Goal: Complete application form

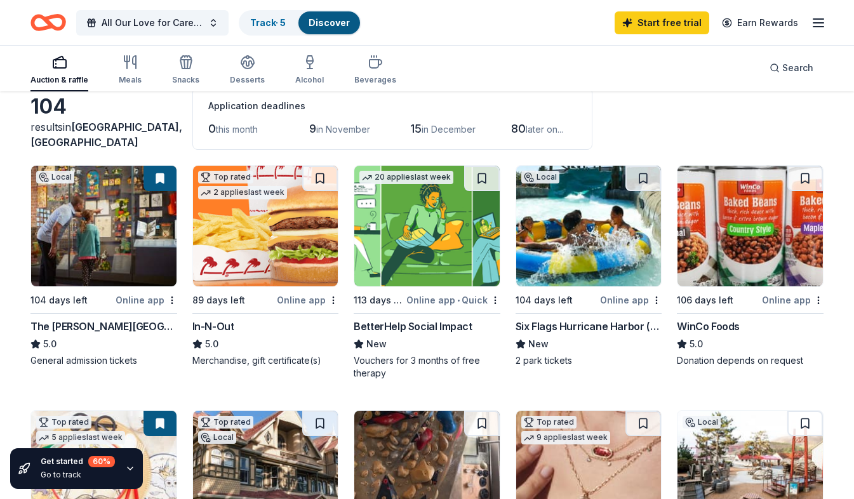
scroll to position [77, 0]
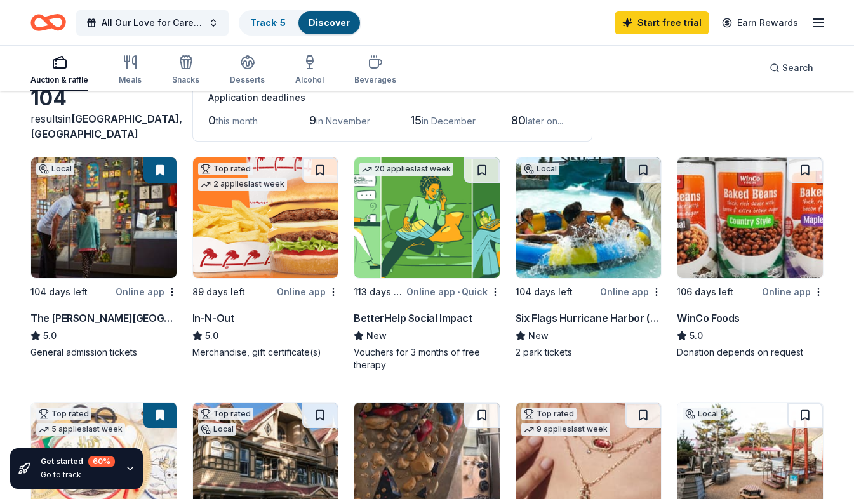
click at [399, 315] on div "BetterHelp Social Impact" at bounding box center [413, 317] width 118 height 15
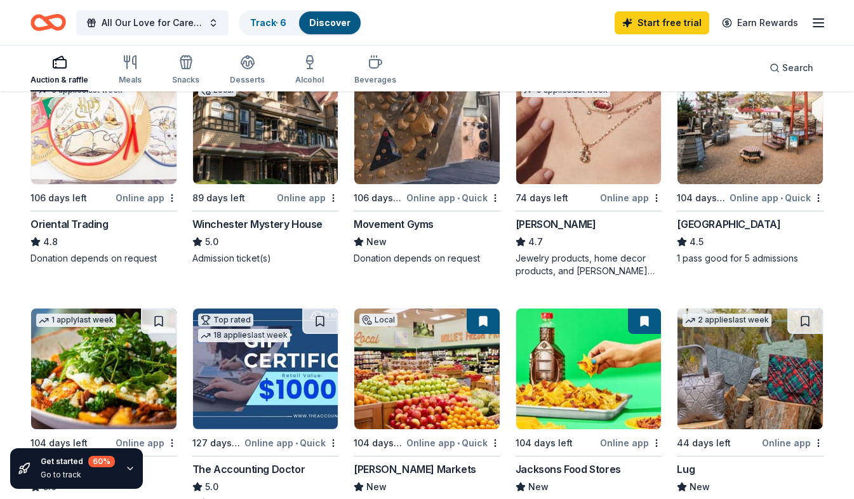
scroll to position [416, 0]
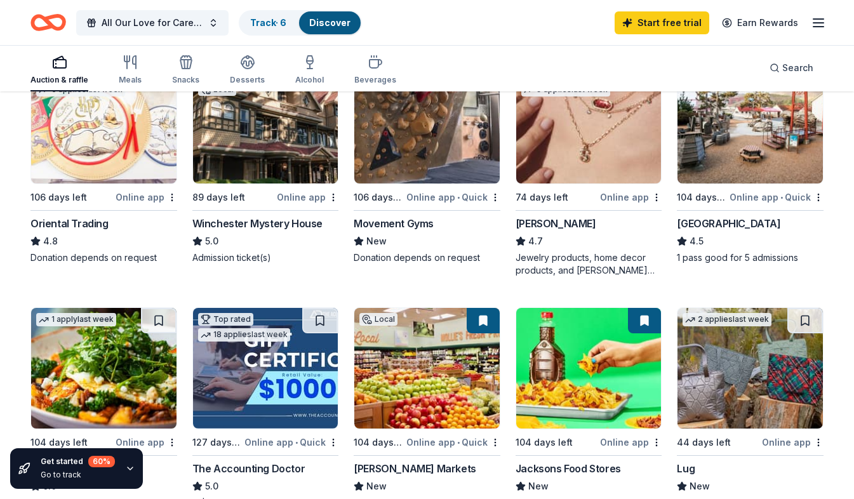
click at [716, 217] on div "Bay Area Discovery Museum" at bounding box center [728, 223] width 103 height 15
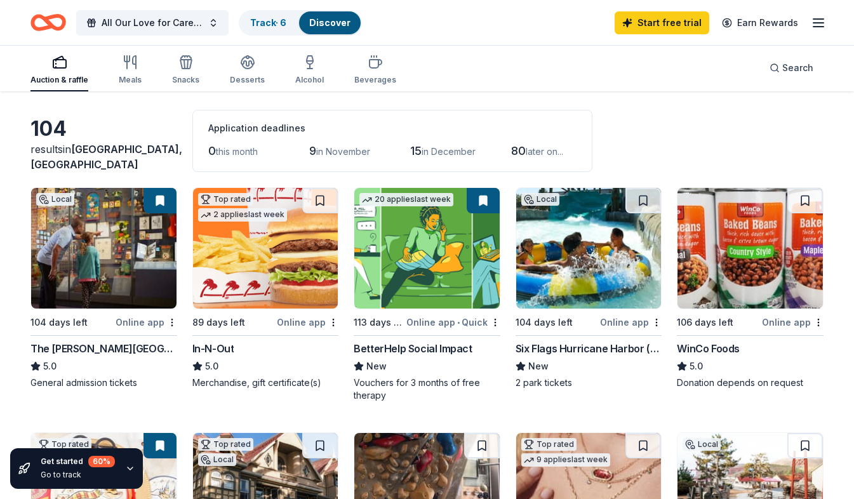
scroll to position [51, 0]
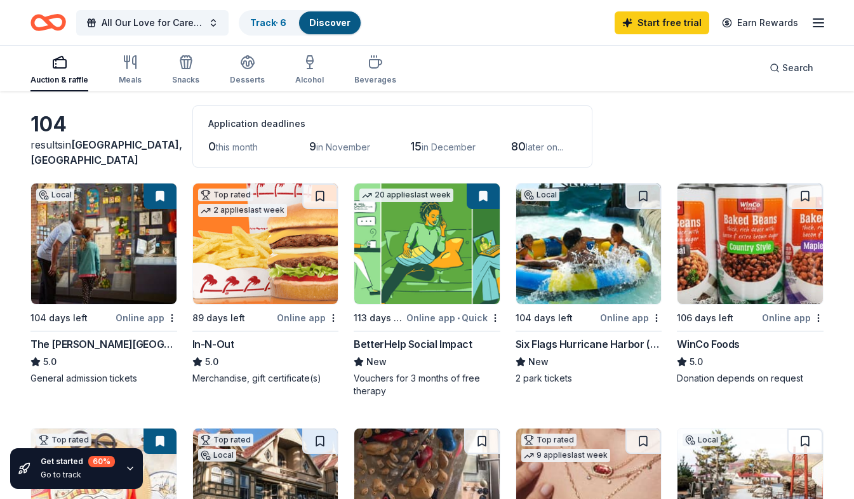
click at [218, 320] on div "89 days left" at bounding box center [218, 317] width 53 height 15
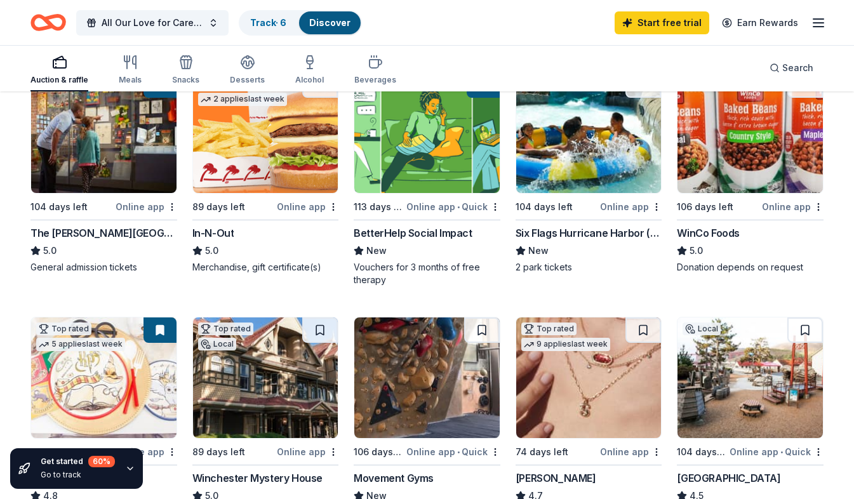
scroll to position [164, 0]
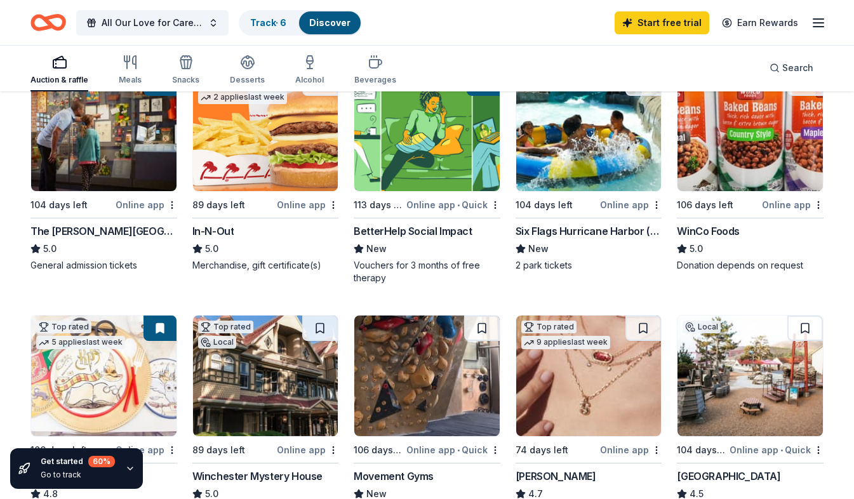
click at [727, 225] on div "WinCo Foods" at bounding box center [708, 230] width 63 height 15
click at [306, 62] on icon "button" at bounding box center [309, 62] width 15 height 15
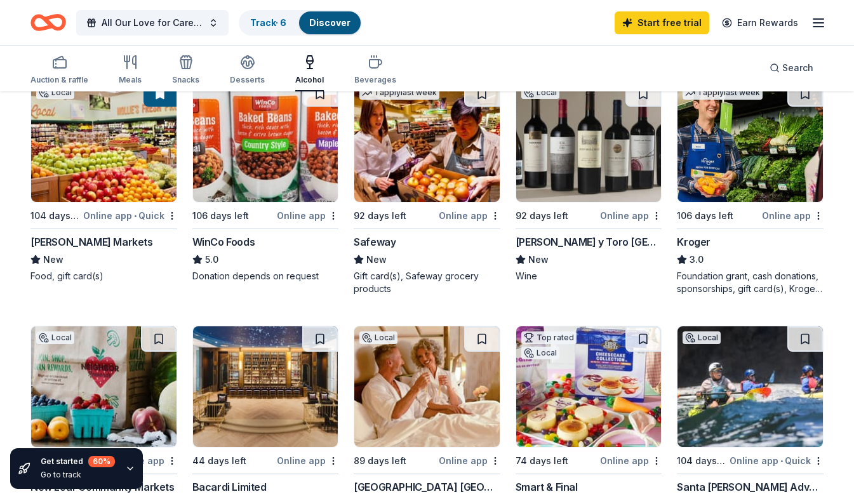
scroll to position [166, 0]
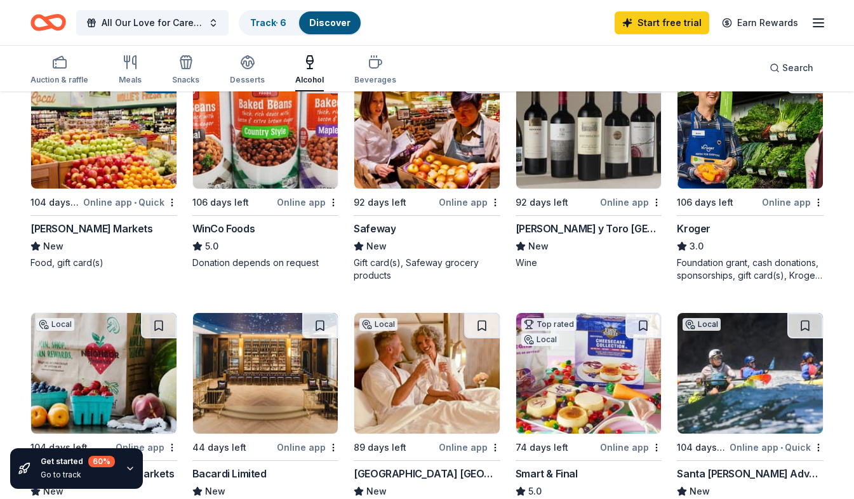
click at [383, 202] on div "92 days left" at bounding box center [380, 202] width 53 height 15
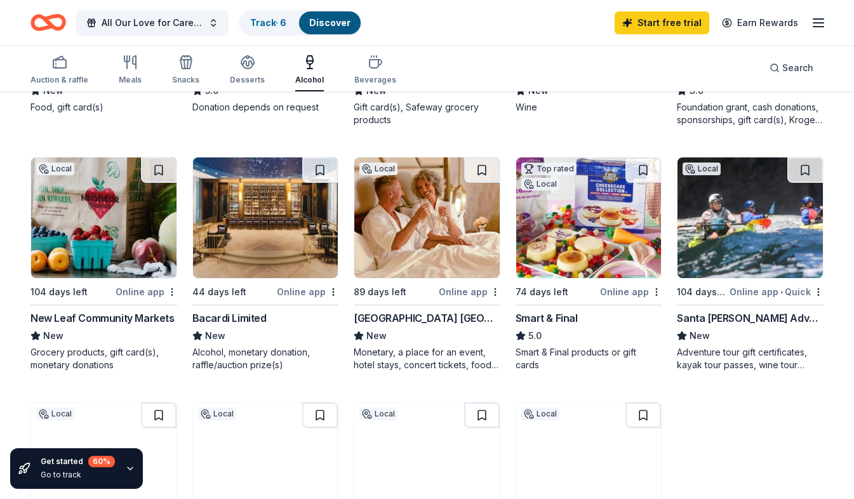
scroll to position [324, 0]
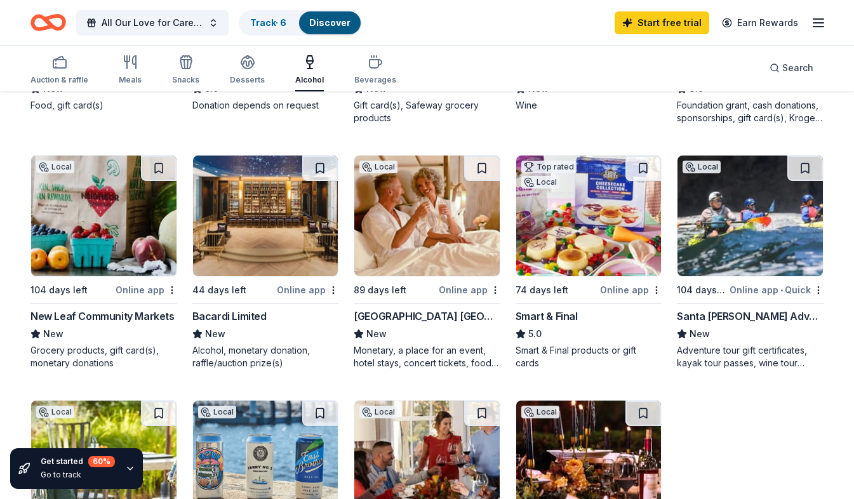
click at [232, 316] on div "Bacardi Limited" at bounding box center [229, 315] width 74 height 15
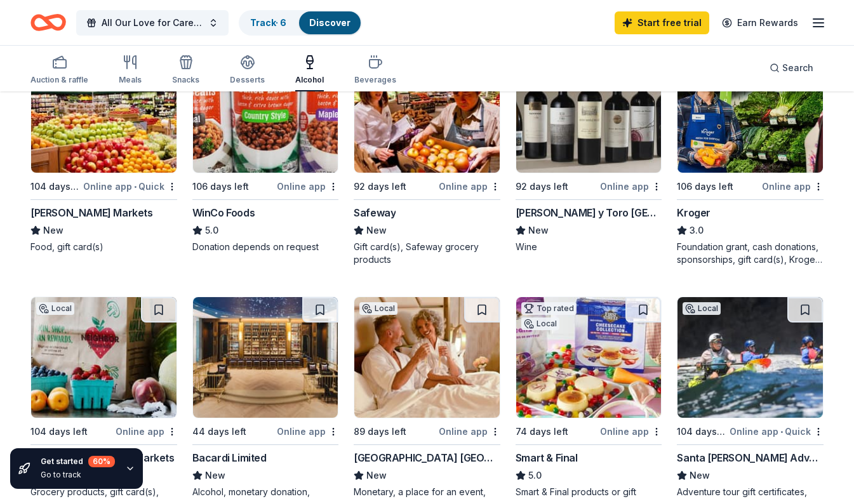
scroll to position [0, 0]
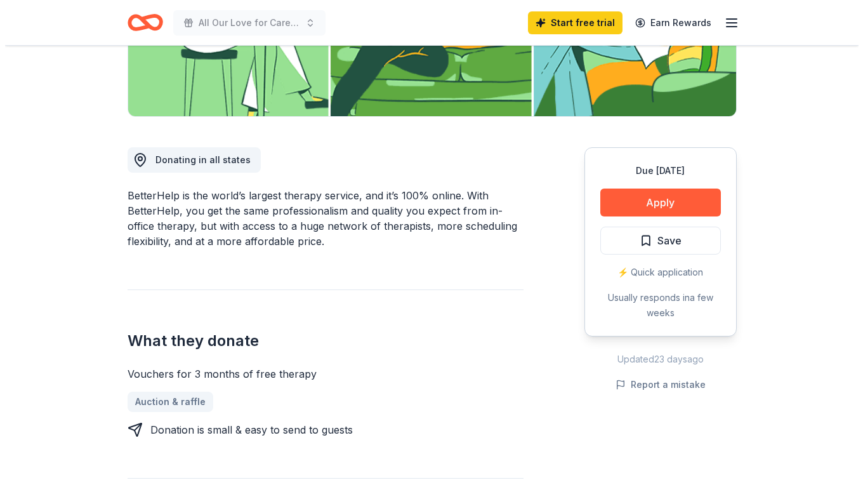
scroll to position [272, 0]
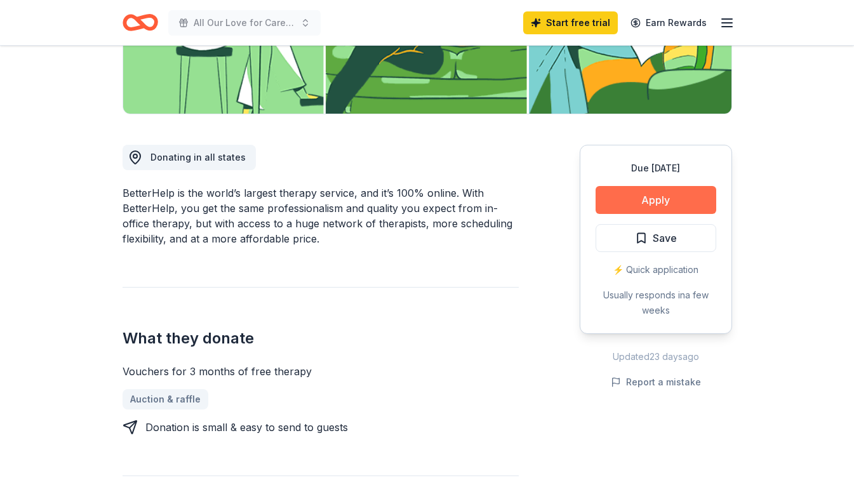
click at [654, 204] on button "Apply" at bounding box center [655, 200] width 121 height 28
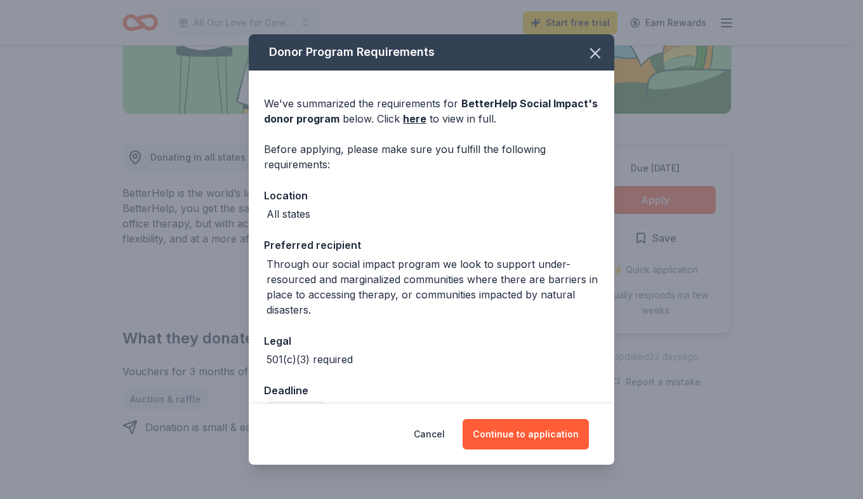
scroll to position [30, 0]
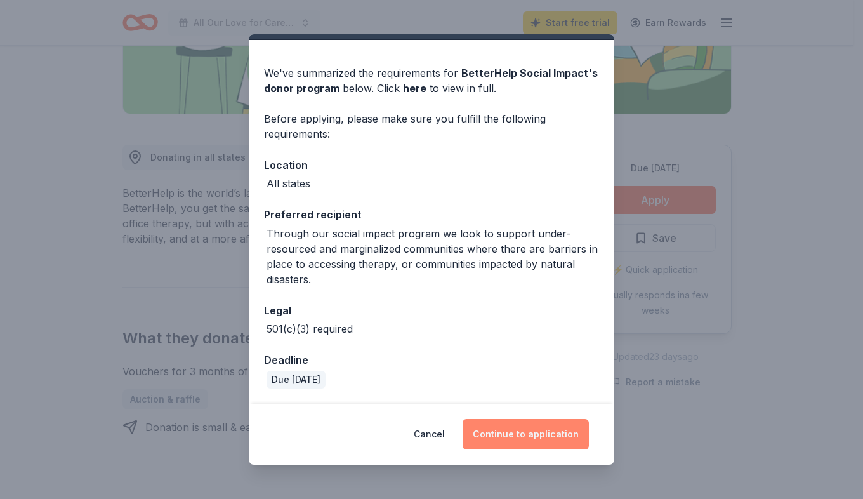
click at [540, 432] on button "Continue to application" at bounding box center [526, 434] width 126 height 30
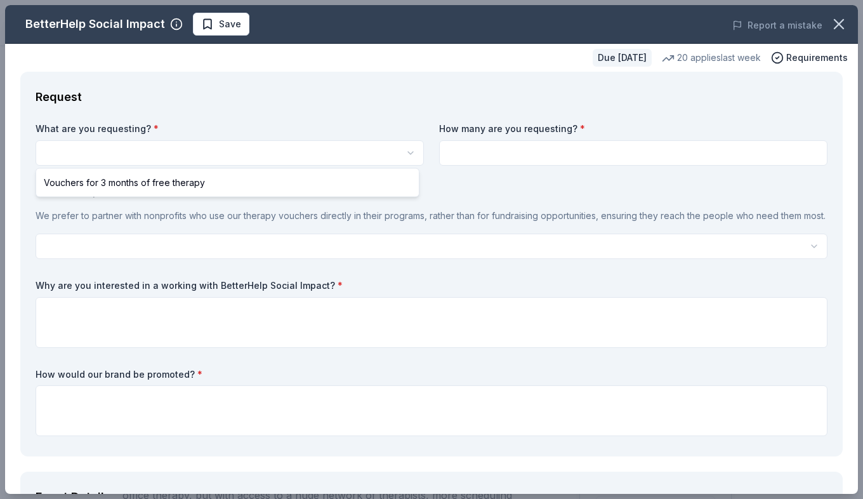
scroll to position [0, 0]
click at [400, 151] on html "All Our Love for Caregivers Gala Start free trial Earn Rewards Due in 113 days …" at bounding box center [431, 249] width 863 height 499
select select "Vouchers for 3 months of free therapy"
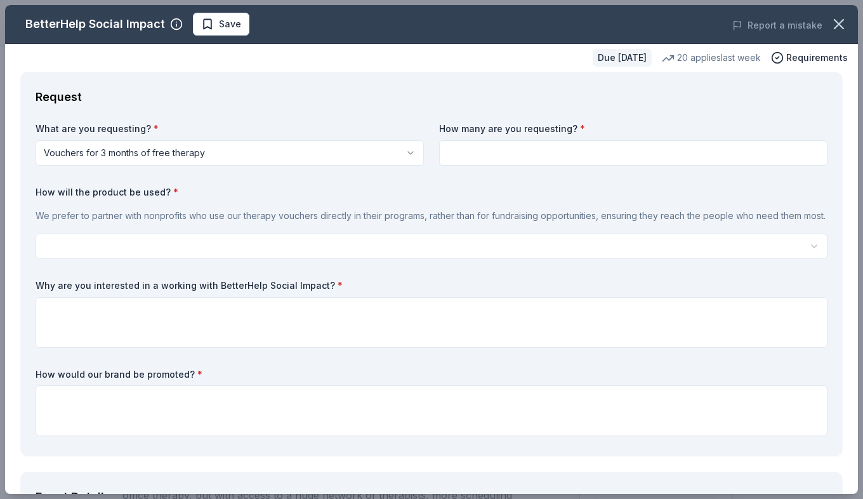
click at [487, 157] on input at bounding box center [633, 152] width 388 height 25
type input "2"
type input "3"
drag, startPoint x: 69, startPoint y: 229, endPoint x: 34, endPoint y: 196, distance: 48.0
click at [34, 196] on div "Request What are you requesting? * Vouchers for 3 months of free therapy Vouche…" at bounding box center [431, 264] width 823 height 385
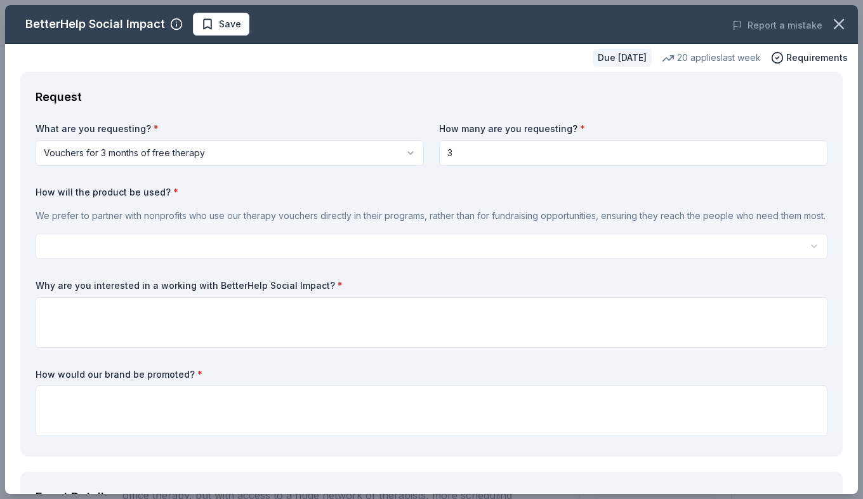
drag, startPoint x: 37, startPoint y: 190, endPoint x: 59, endPoint y: 232, distance: 46.9
click at [59, 232] on div "How will the product be used? * We prefer to partner with nonprofits who use ou…" at bounding box center [432, 223] width 792 height 74
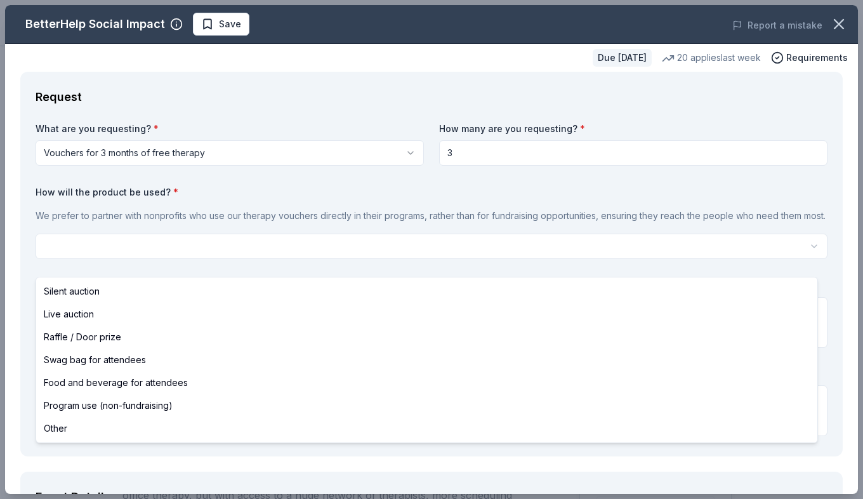
click at [69, 263] on html "All Our Love for Caregivers Gala Start free trial Earn Rewards Due in 113 days …" at bounding box center [431, 249] width 863 height 499
select select "programUse"
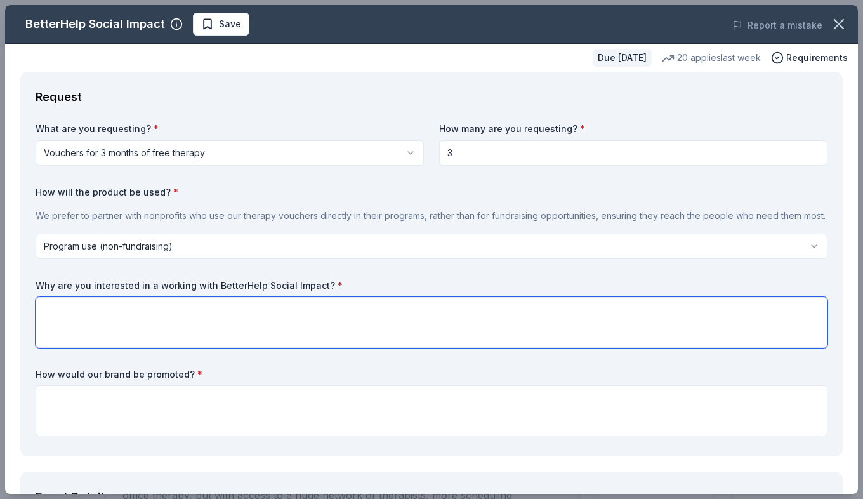
click at [92, 336] on textarea at bounding box center [432, 322] width 792 height 51
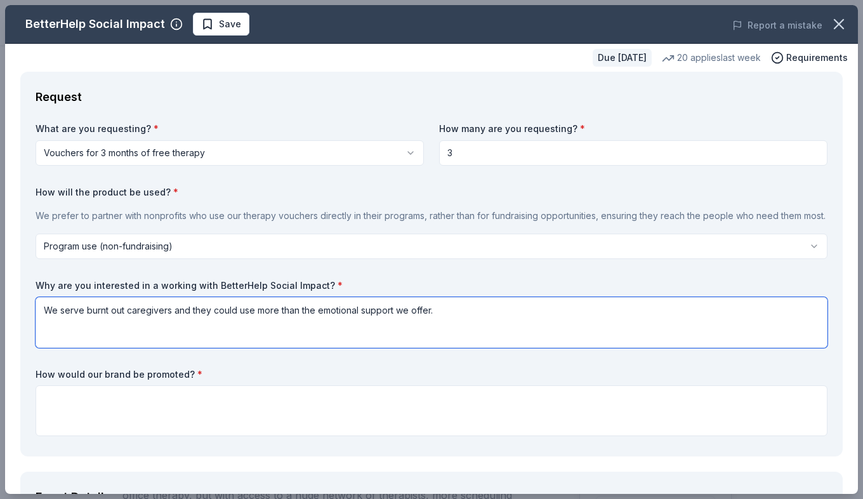
type textarea "We serve burnt out caregivers and they could use more than the emotional suppor…"
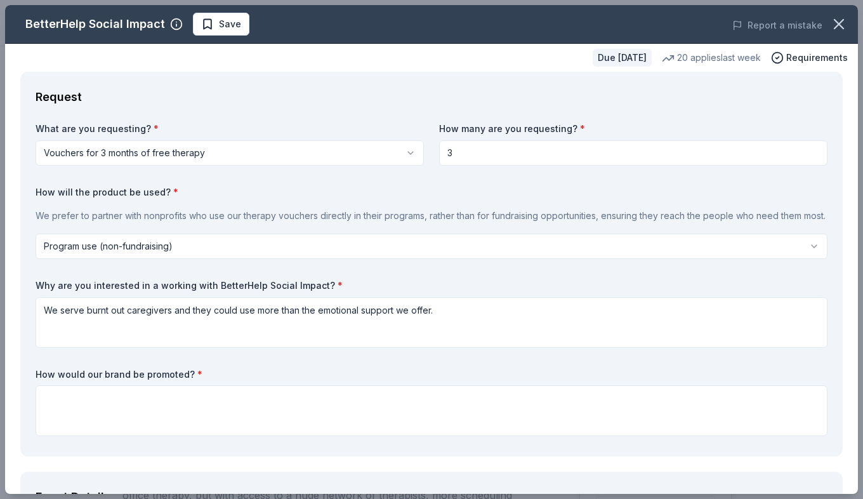
drag, startPoint x: 204, startPoint y: 389, endPoint x: 8, endPoint y: 397, distance: 195.7
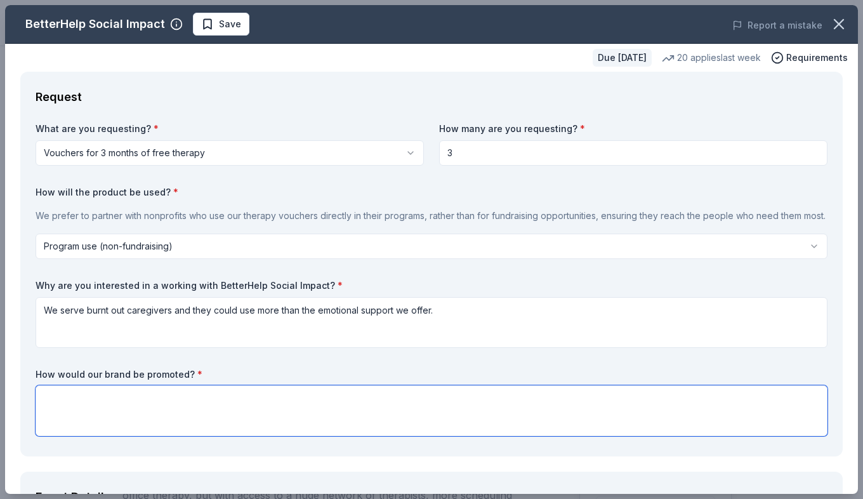
click at [103, 419] on textarea at bounding box center [432, 410] width 792 height 51
paste textarea "BetterHelp’s brand will be promoted through co-branded outreach across our comm…"
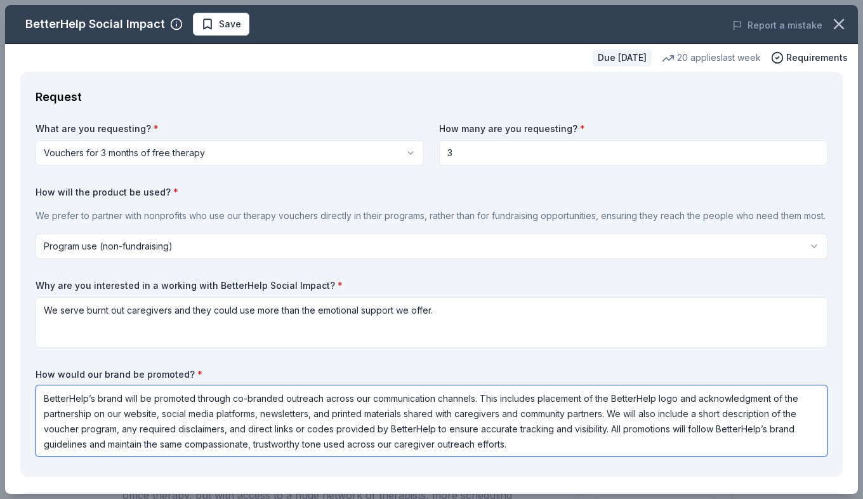
type textarea "BetterHelp’s brand will be promoted through co-branded outreach across our comm…"
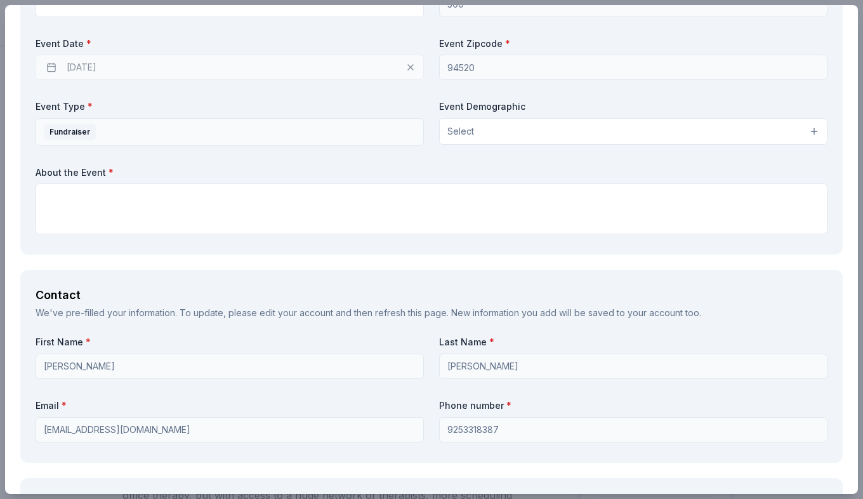
scroll to position [656, 0]
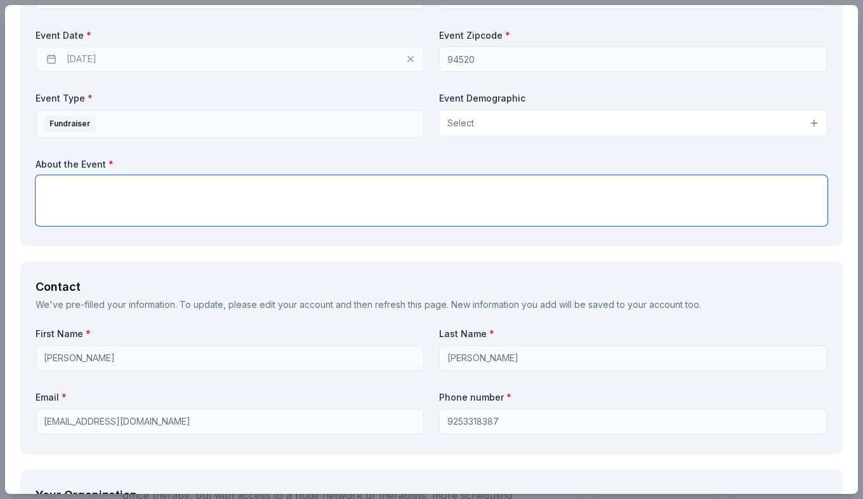
click at [350, 211] on textarea at bounding box center [432, 200] width 792 height 51
type textarea "t"
type textarea "The event is to bring awareness to our services."
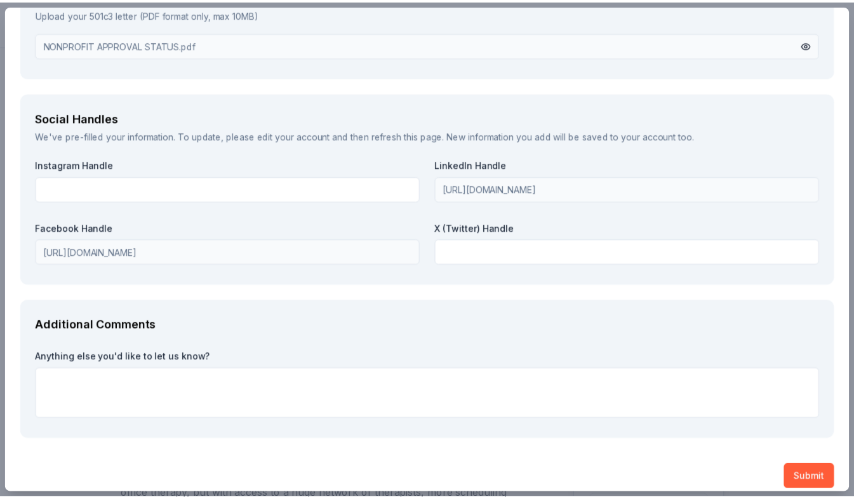
scroll to position [1451, 0]
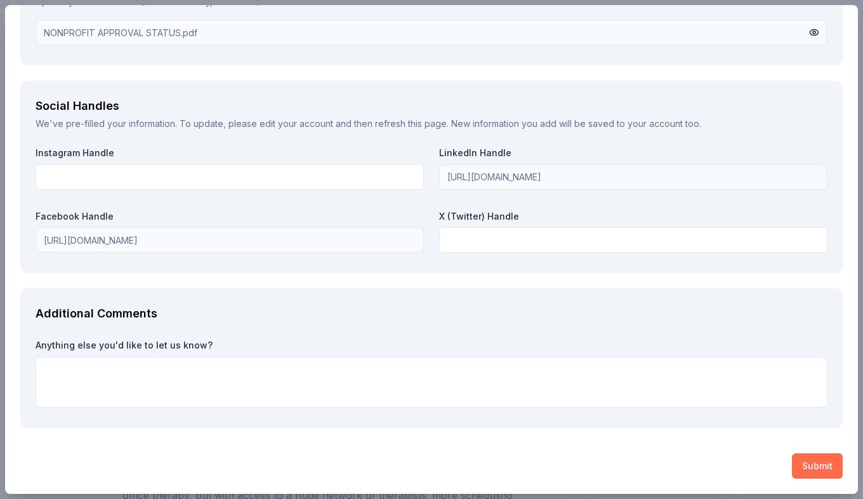
click at [803, 472] on button "Submit" at bounding box center [817, 465] width 51 height 25
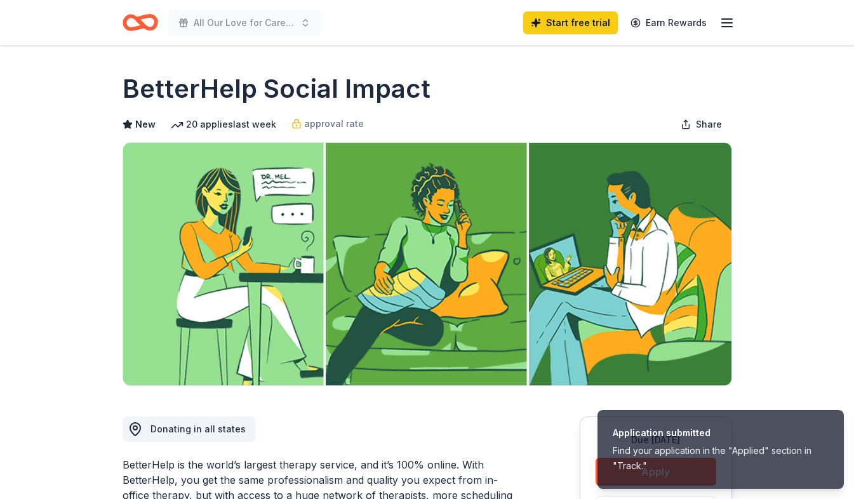
scroll to position [0, 0]
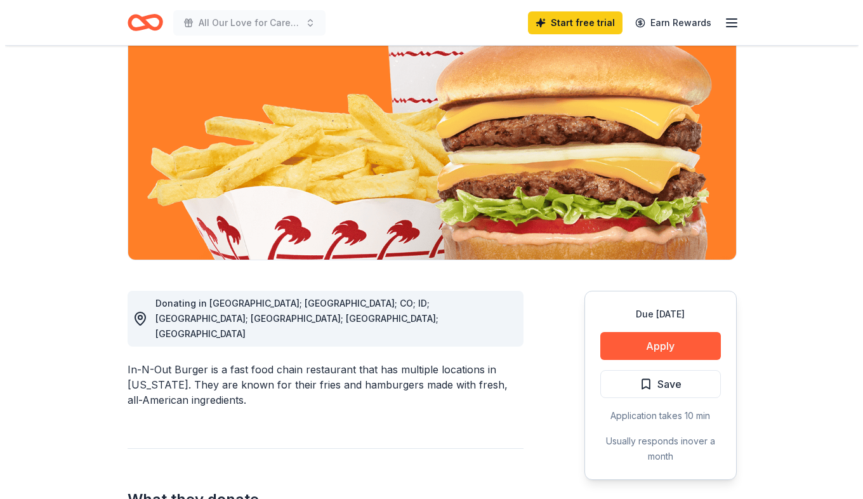
scroll to position [123, 0]
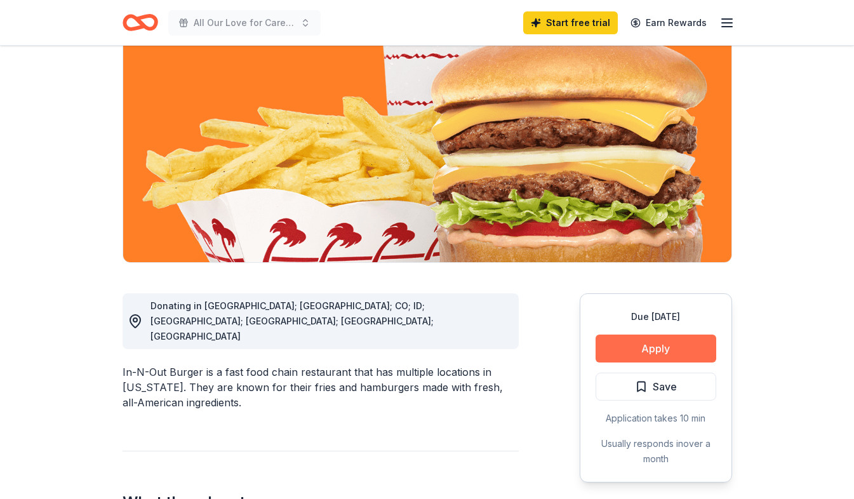
click at [660, 354] on button "Apply" at bounding box center [655, 348] width 121 height 28
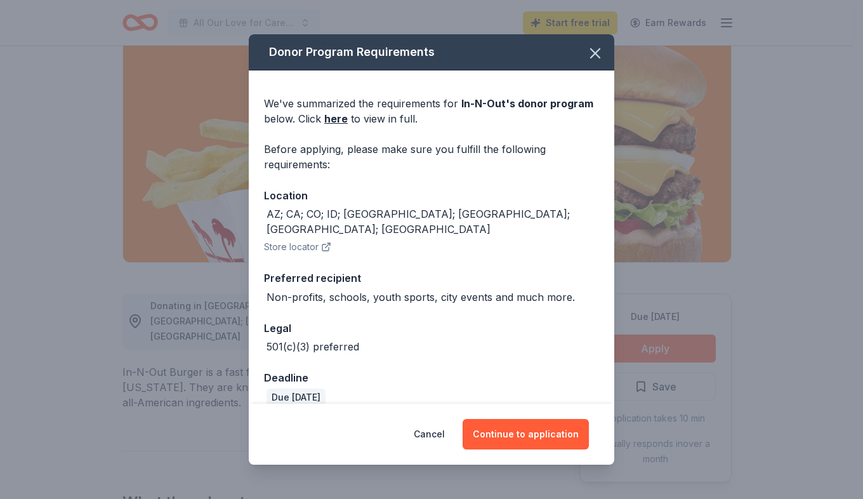
scroll to position [3, 0]
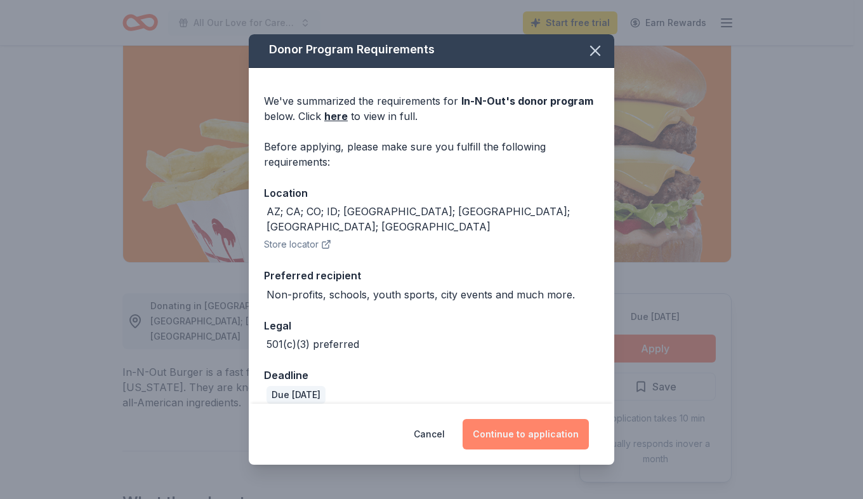
click at [514, 436] on button "Continue to application" at bounding box center [526, 434] width 126 height 30
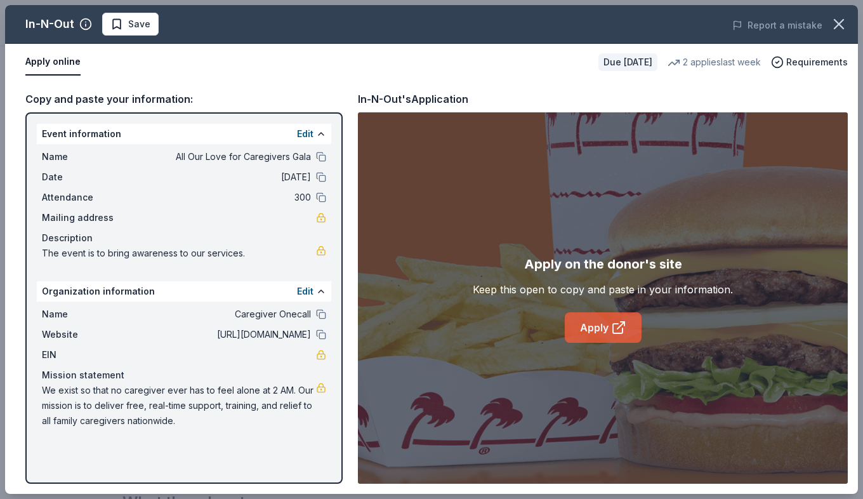
click at [599, 320] on link "Apply" at bounding box center [603, 327] width 77 height 30
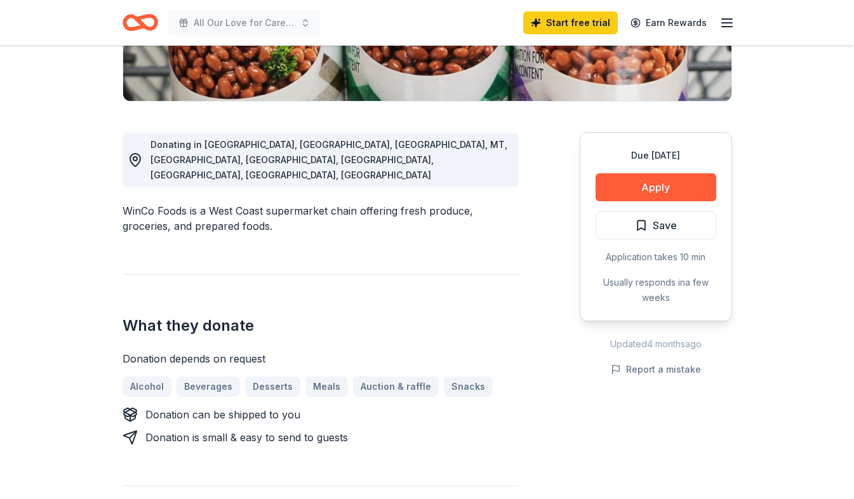
scroll to position [274, 0]
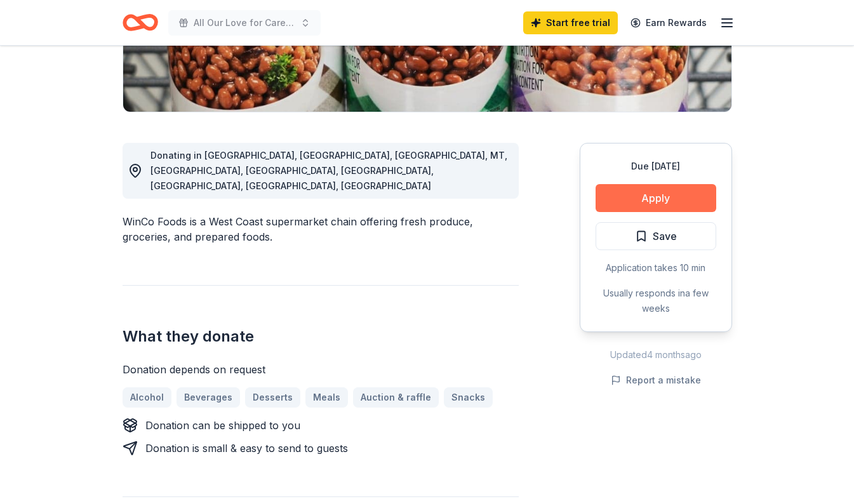
click at [666, 192] on button "Apply" at bounding box center [655, 198] width 121 height 28
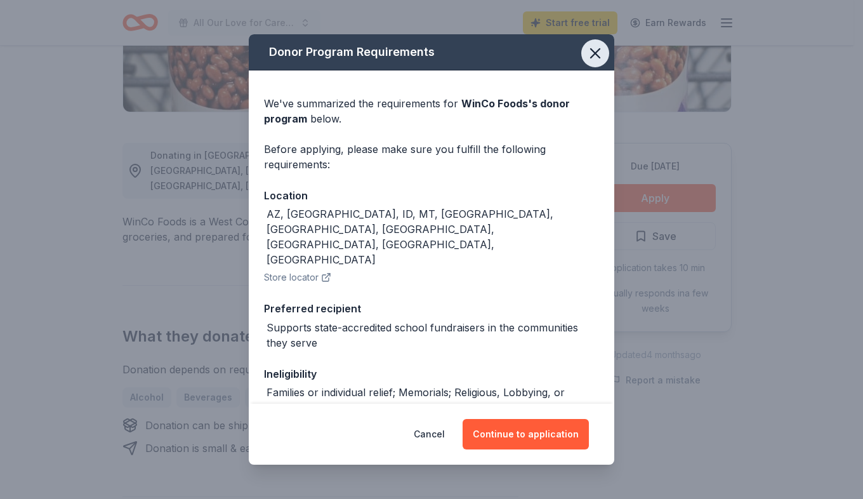
click at [589, 52] on icon "button" at bounding box center [595, 53] width 18 height 18
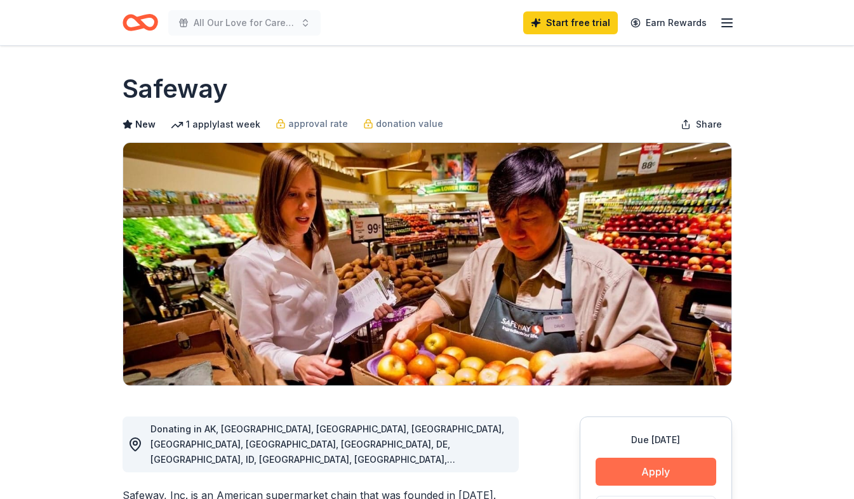
click at [663, 473] on button "Apply" at bounding box center [655, 472] width 121 height 28
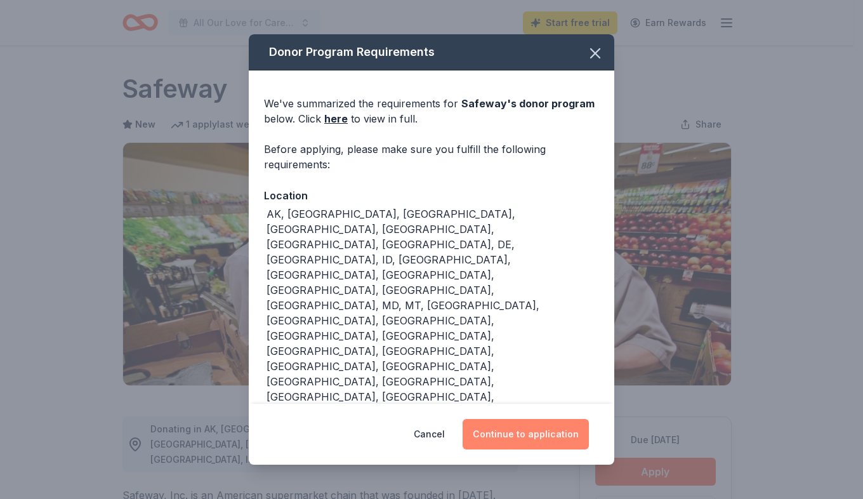
click at [531, 437] on button "Continue to application" at bounding box center [526, 434] width 126 height 30
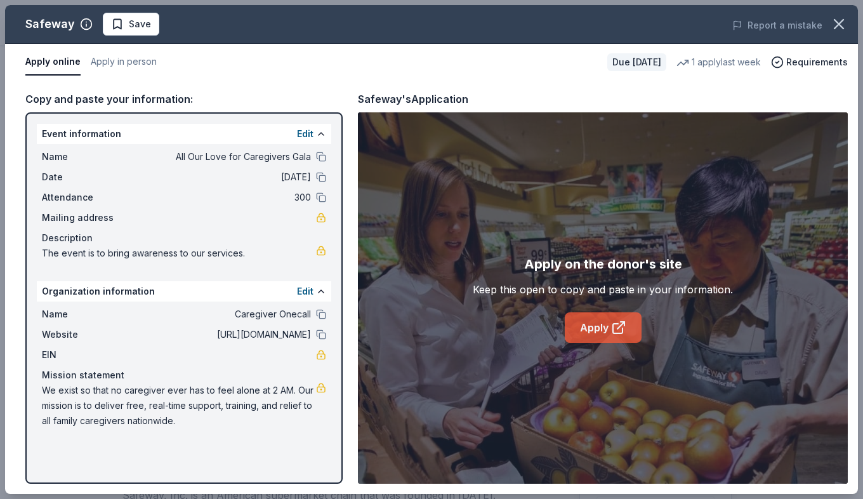
click at [585, 331] on link "Apply" at bounding box center [603, 327] width 77 height 30
click at [583, 328] on link "Apply" at bounding box center [603, 327] width 77 height 30
